Goal: Transaction & Acquisition: Book appointment/travel/reservation

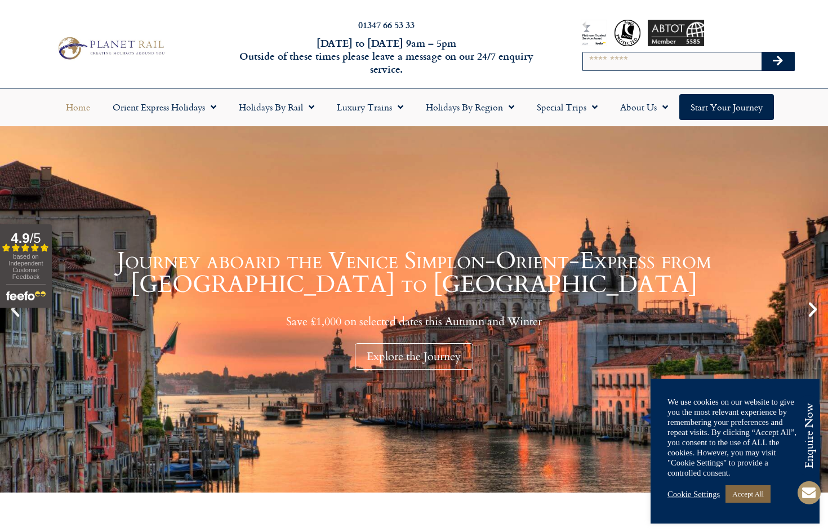
click at [763, 499] on link "Accept All" at bounding box center [748, 493] width 45 height 17
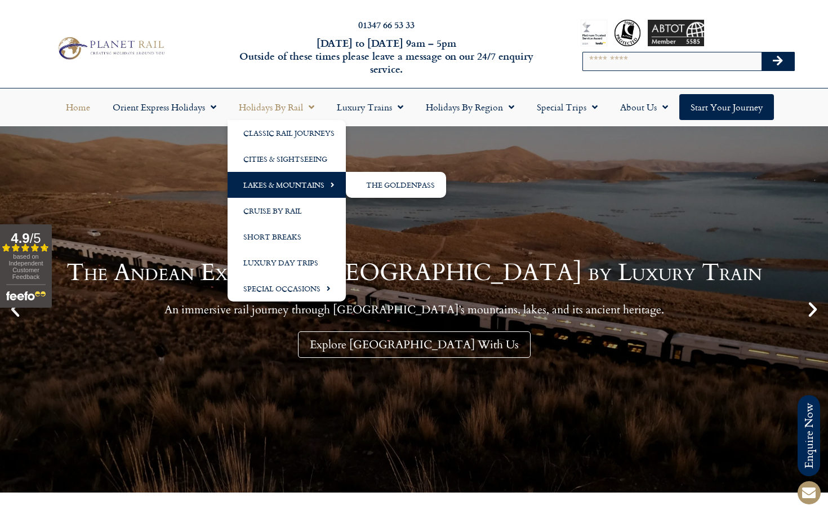
click at [291, 181] on link "Lakes & Mountains" at bounding box center [287, 185] width 118 height 26
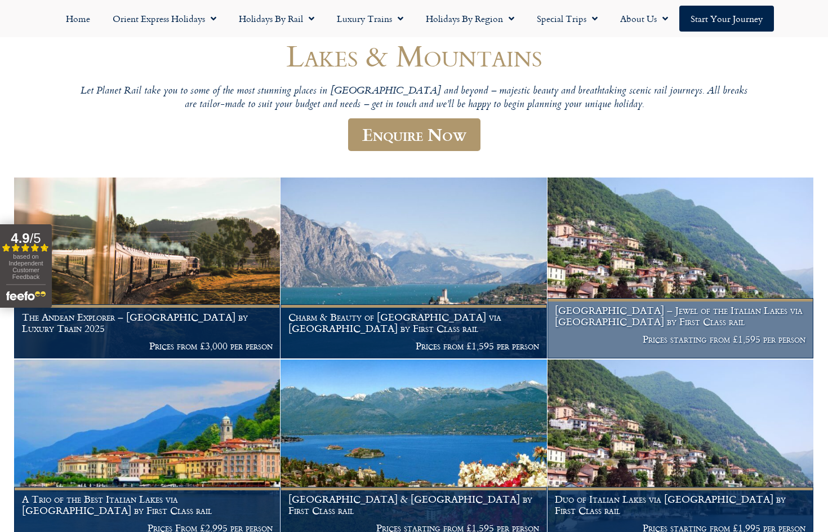
scroll to position [113, 0]
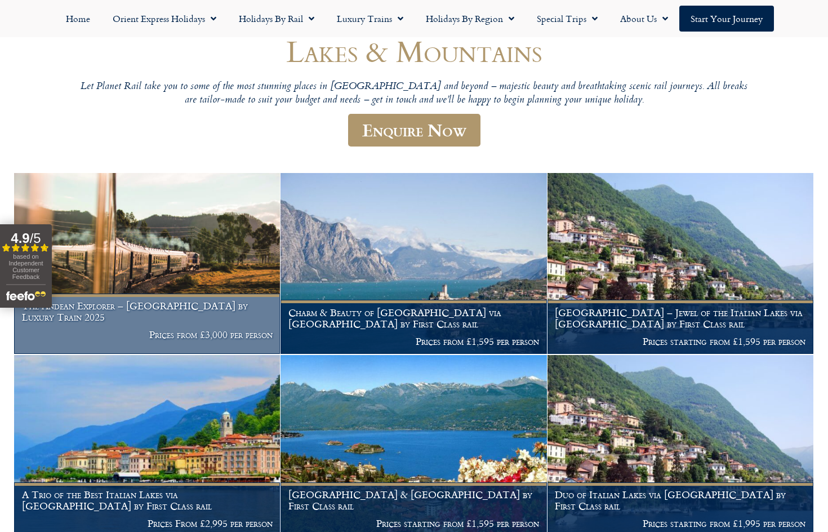
click at [141, 257] on img at bounding box center [147, 263] width 266 height 181
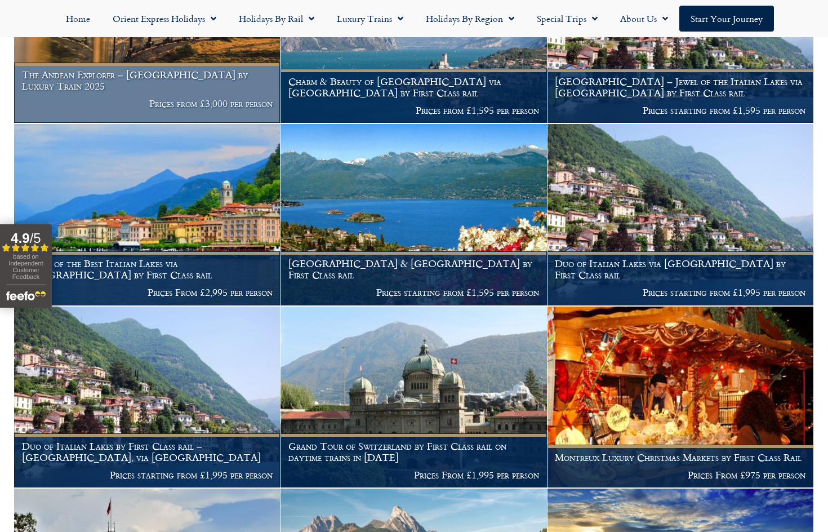
scroll to position [451, 0]
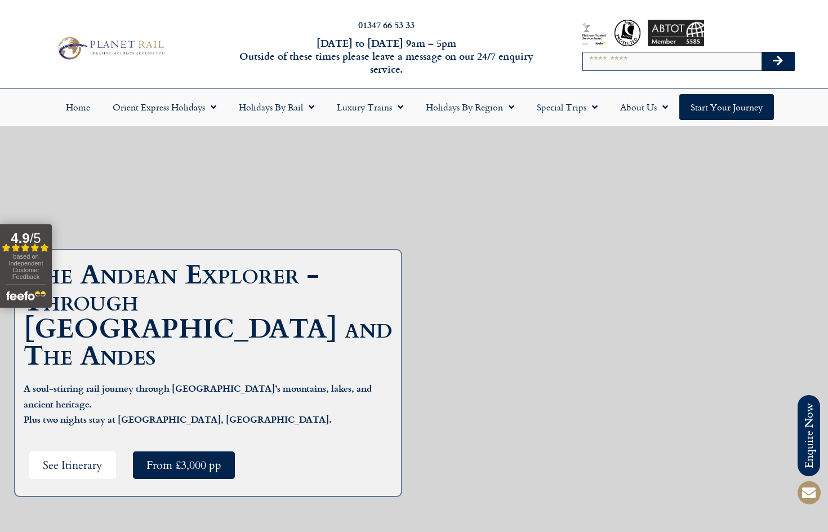
click at [85, 458] on span "See Itinerary" at bounding box center [73, 465] width 60 height 14
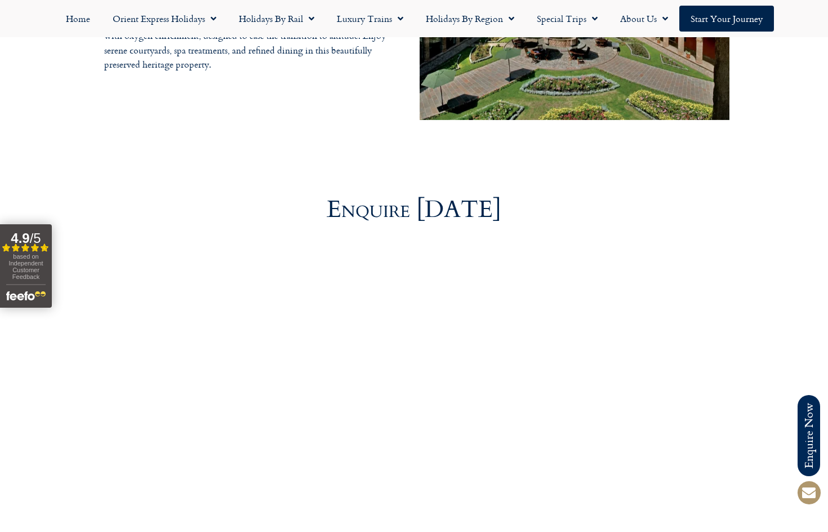
scroll to position [4694, 0]
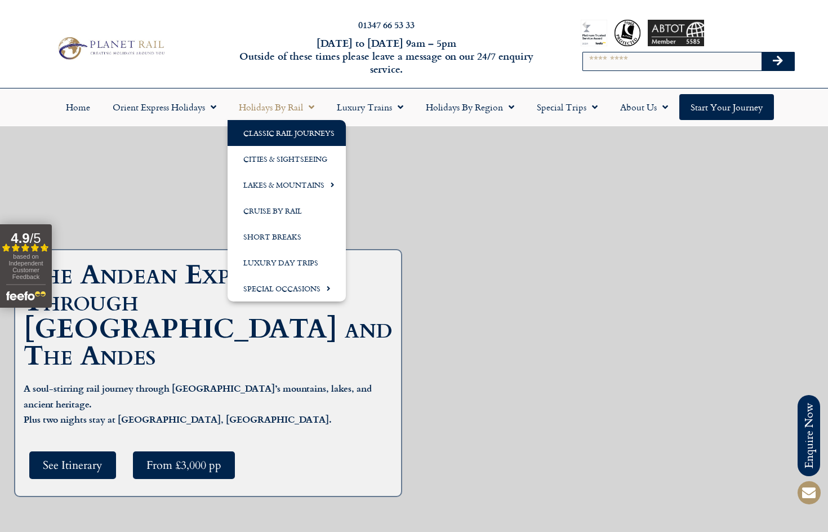
click at [258, 131] on link "Classic Rail Journeys" at bounding box center [287, 133] width 118 height 26
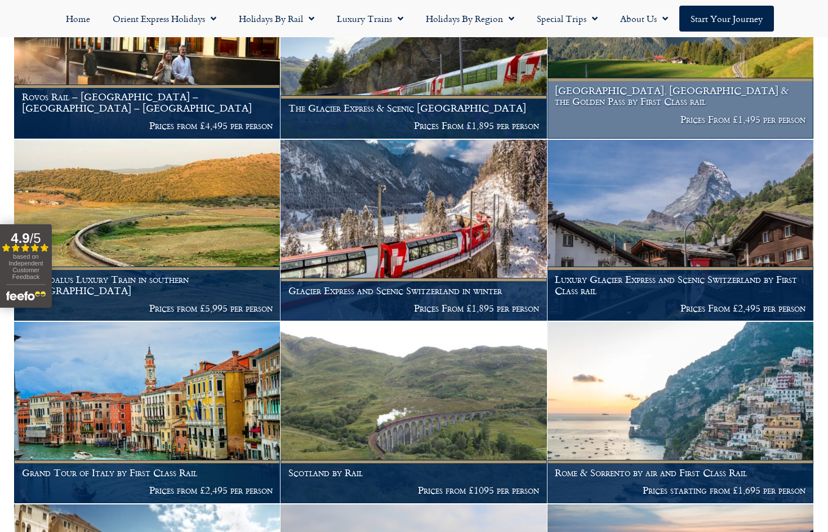
scroll to position [507, 0]
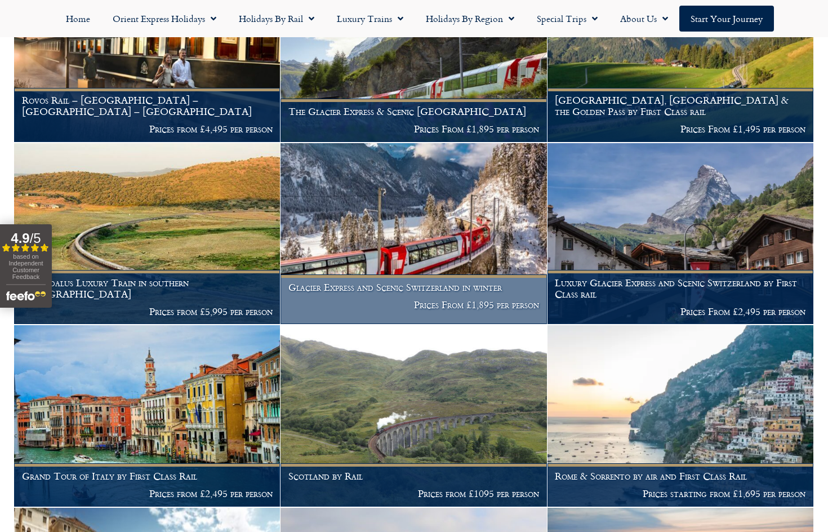
click at [421, 234] on img at bounding box center [414, 233] width 266 height 181
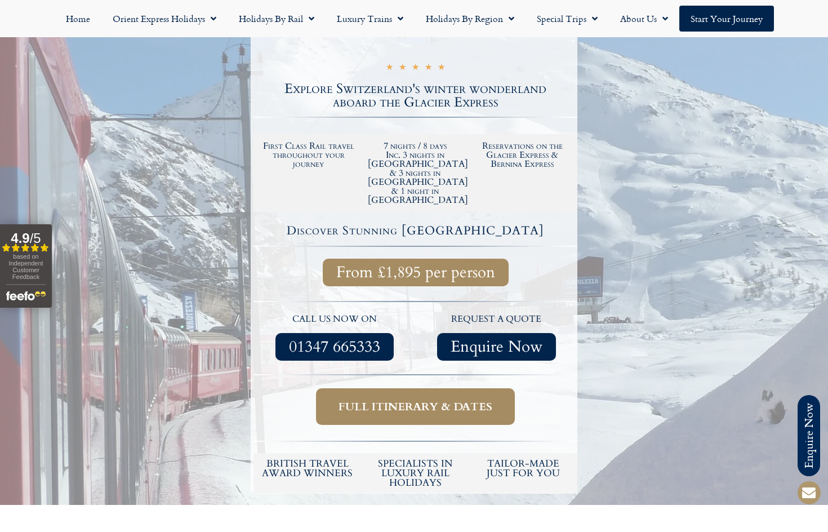
scroll to position [338, 0]
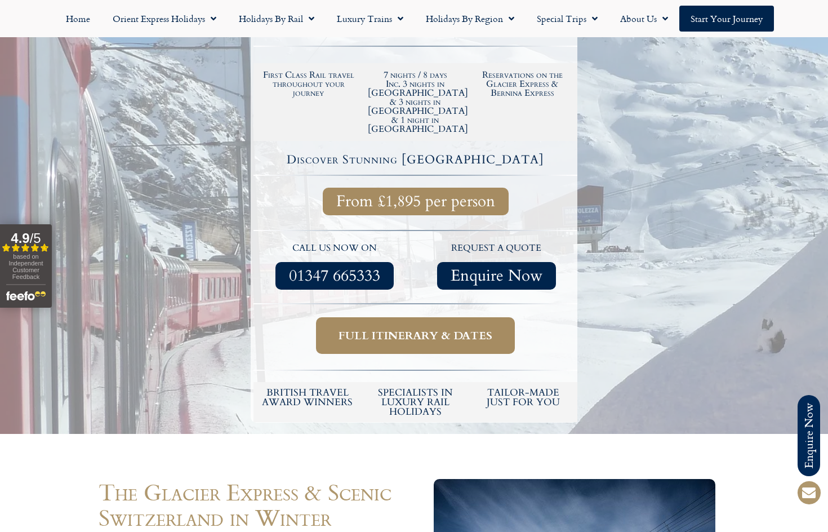
click at [458, 328] on span "Full itinerary & dates" at bounding box center [416, 335] width 154 height 14
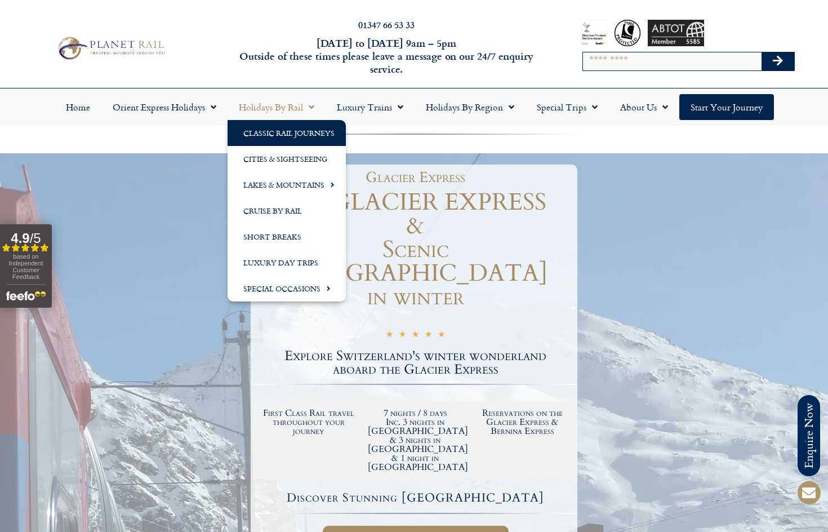
click at [273, 140] on link "Classic Rail Journeys" at bounding box center [287, 133] width 118 height 26
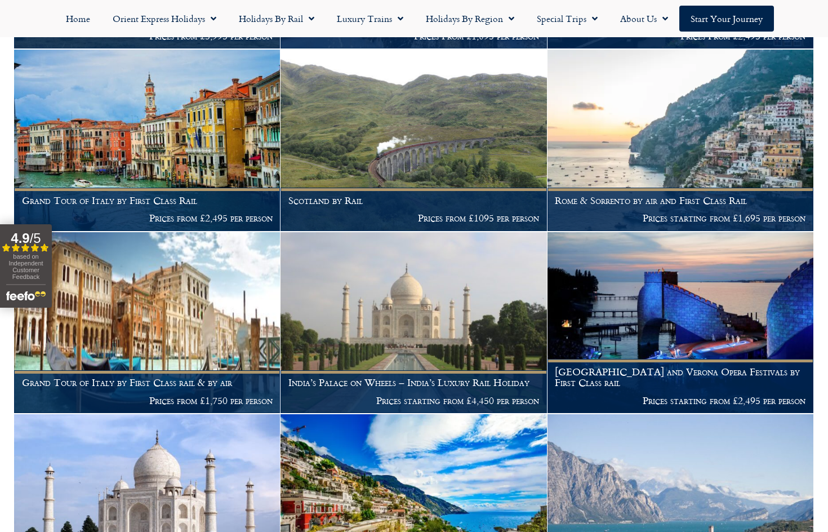
scroll to position [807, 0]
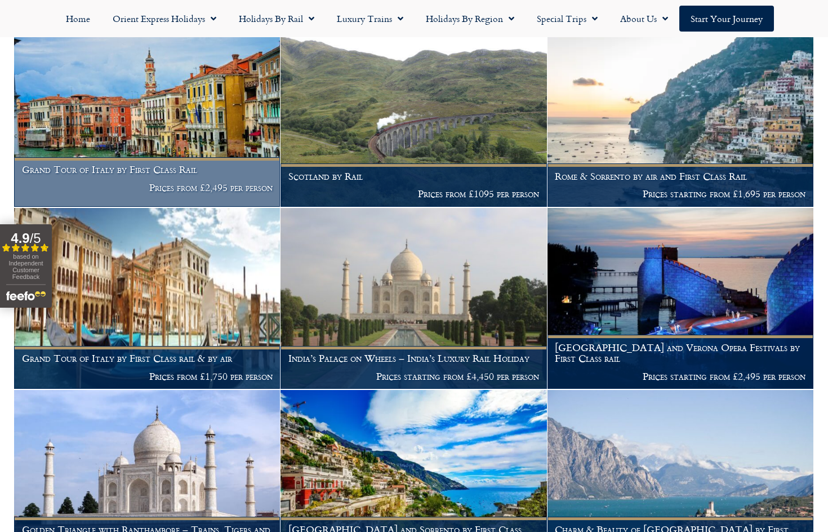
click at [176, 141] on img at bounding box center [147, 115] width 266 height 181
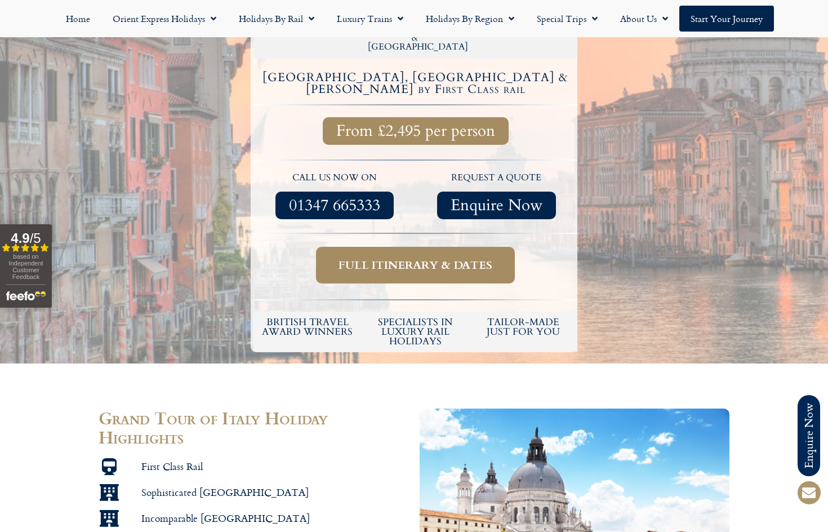
scroll to position [394, 0]
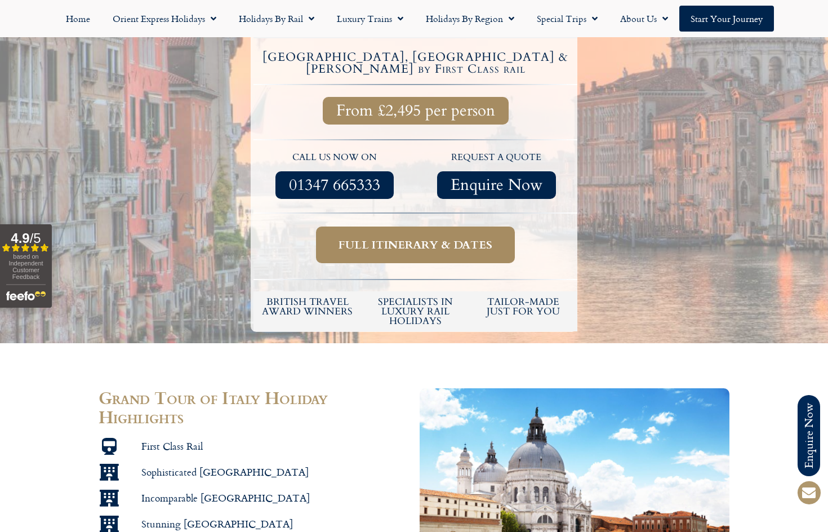
click at [408, 238] on span "Full itinerary & dates" at bounding box center [416, 245] width 154 height 14
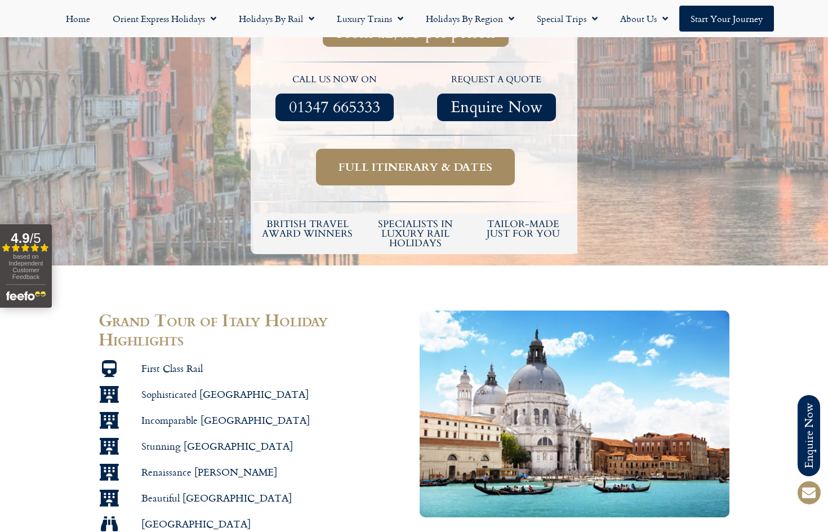
scroll to position [134, 0]
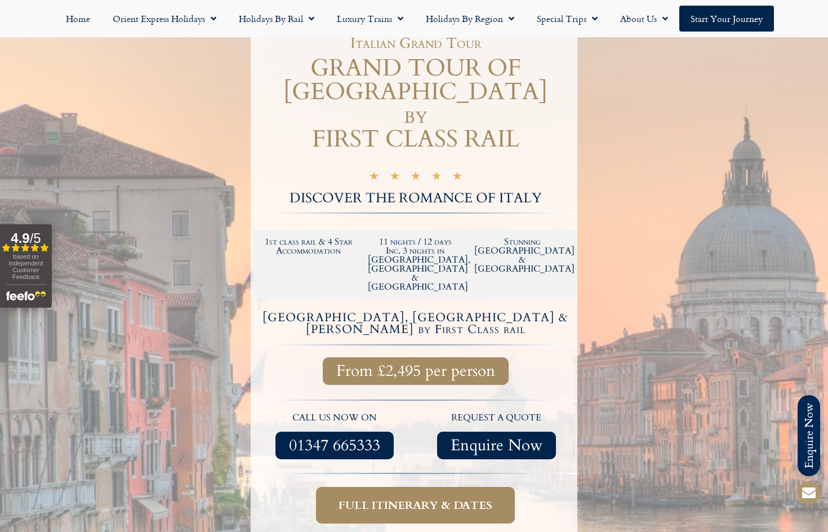
click at [499, 438] on span "Enquire Now" at bounding box center [497, 445] width 92 height 14
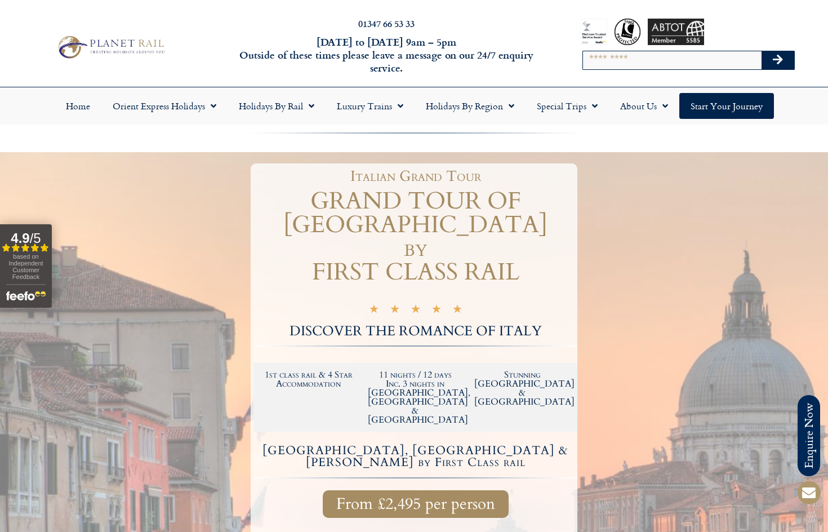
scroll to position [0, 0]
